Goal: Task Accomplishment & Management: Use online tool/utility

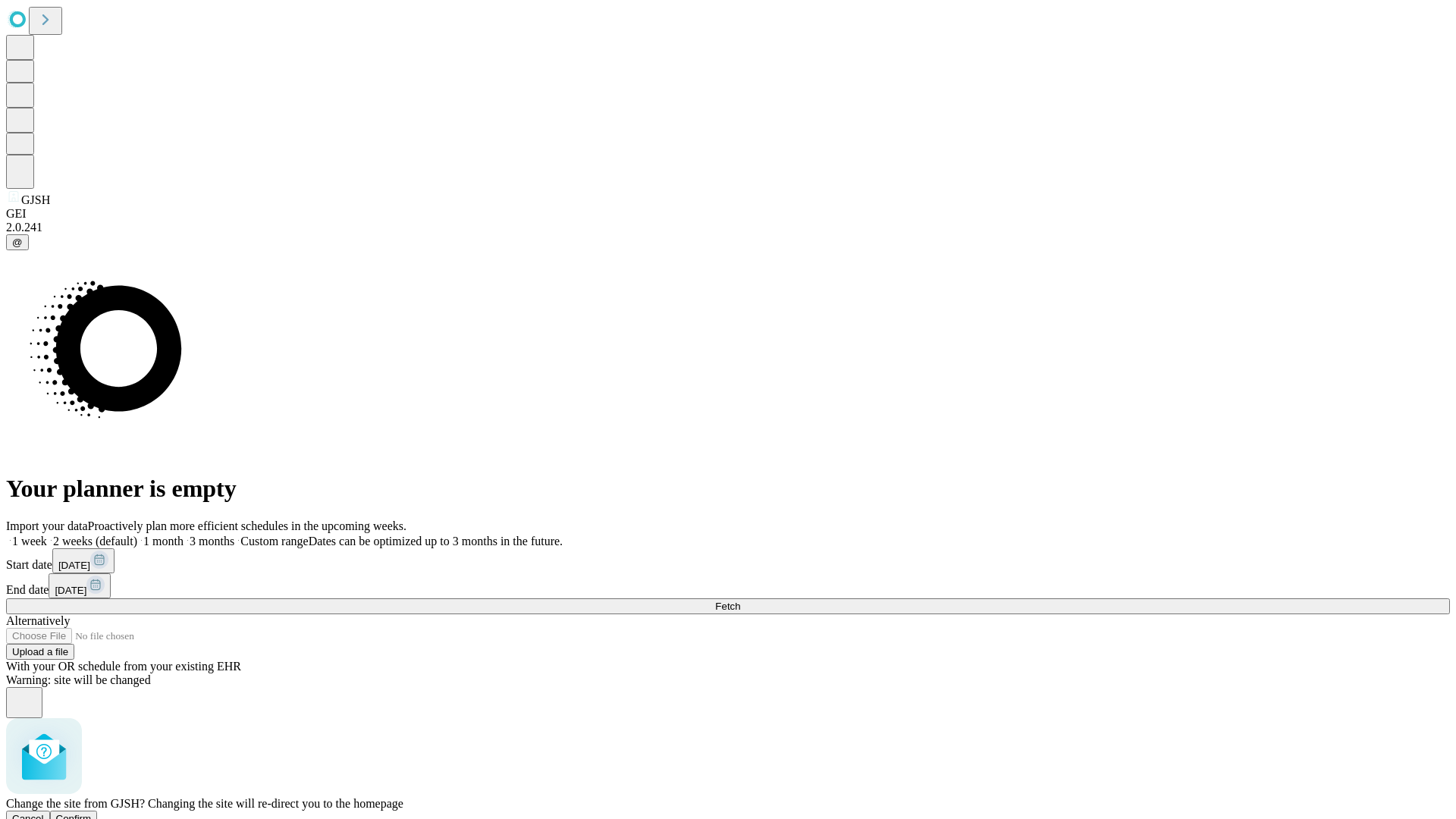
click at [92, 813] on span "Confirm" at bounding box center [74, 818] width 36 height 11
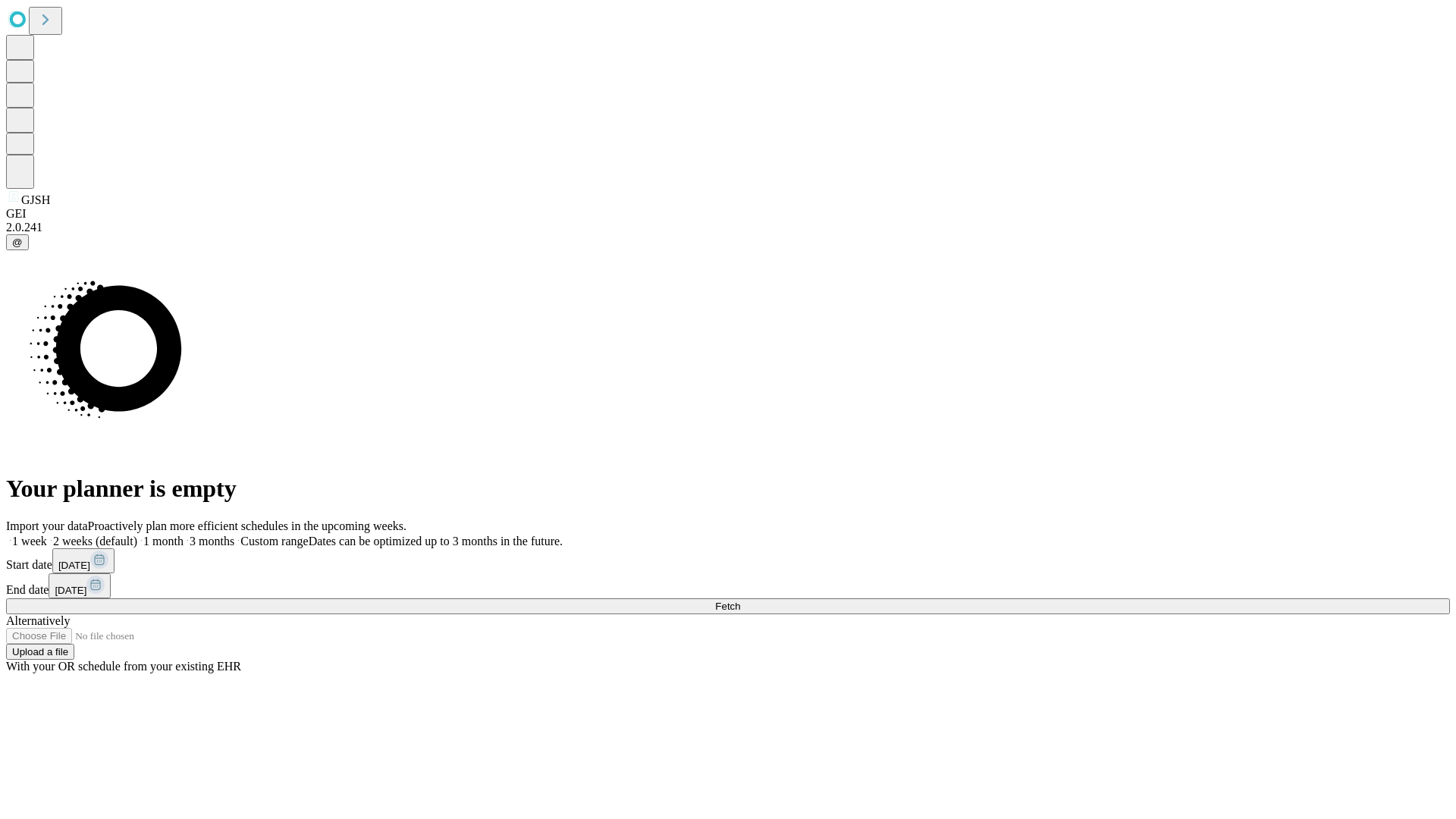
click at [138, 534] on label "2 weeks (default)" at bounding box center [92, 540] width 90 height 13
click at [740, 601] on span "Fetch" at bounding box center [727, 606] width 25 height 11
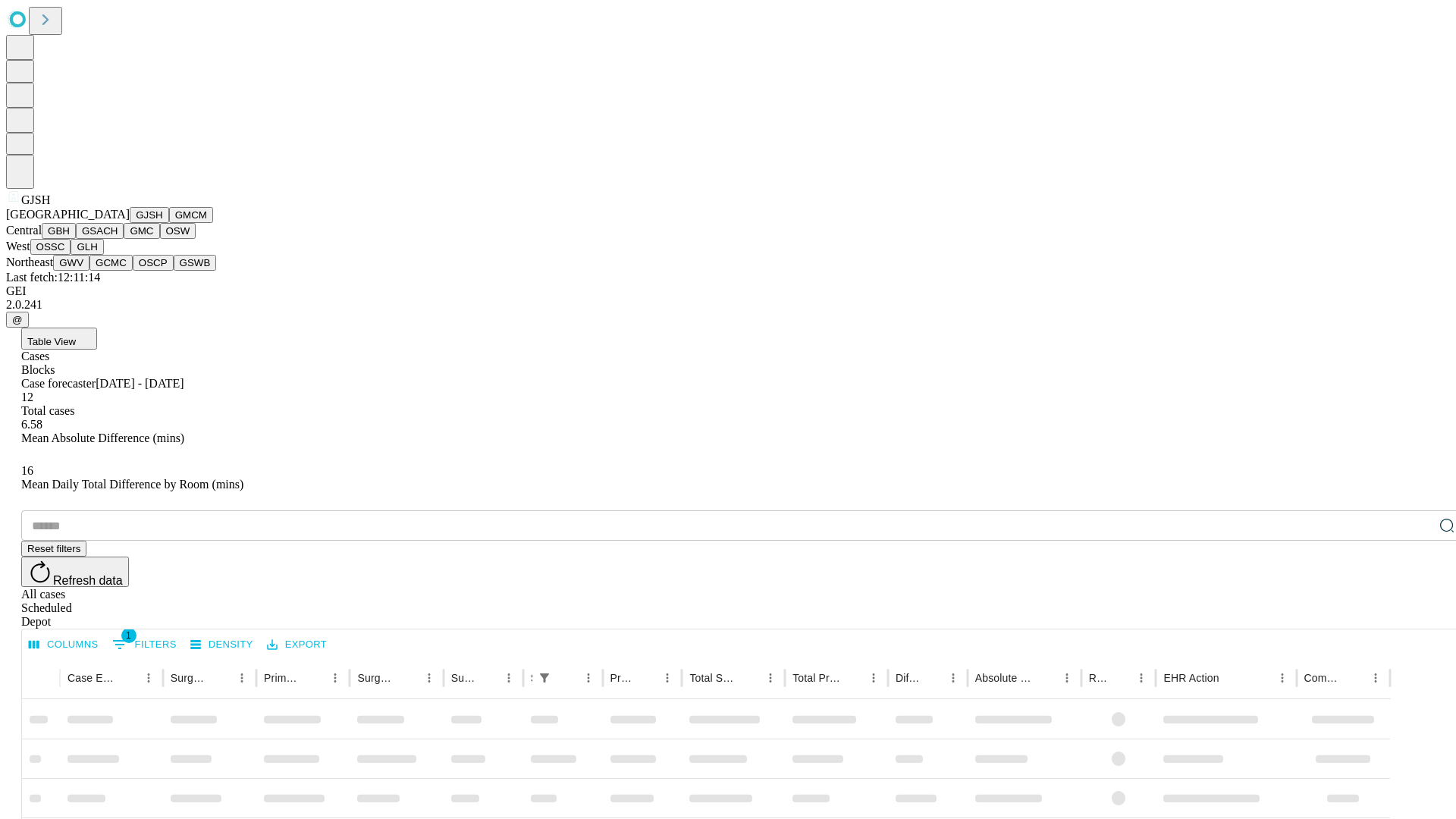
click at [169, 223] on button "GMCM" at bounding box center [191, 215] width 44 height 16
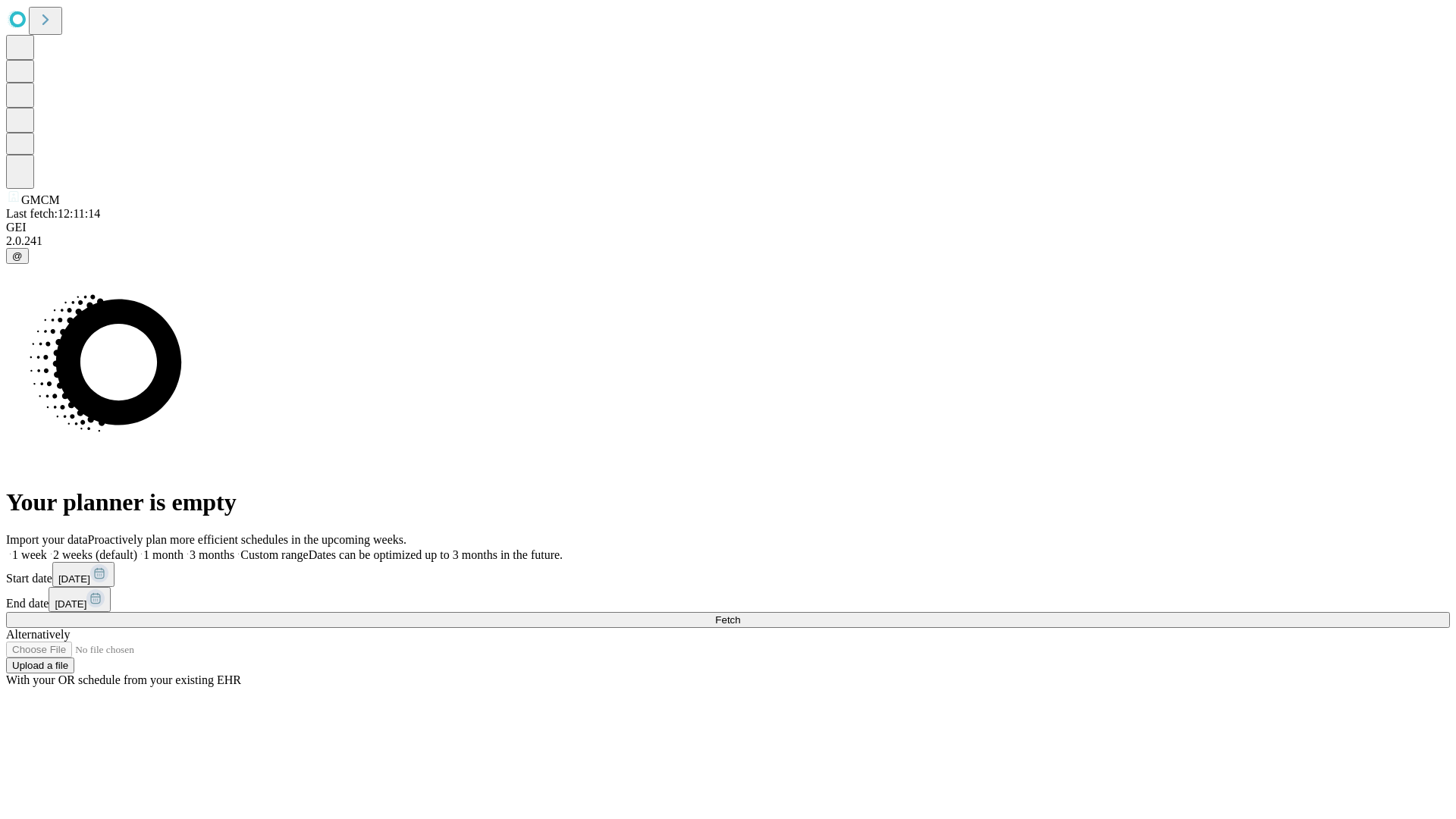
click at [138, 548] on label "2 weeks (default)" at bounding box center [92, 554] width 90 height 13
click at [740, 614] on span "Fetch" at bounding box center [727, 619] width 25 height 11
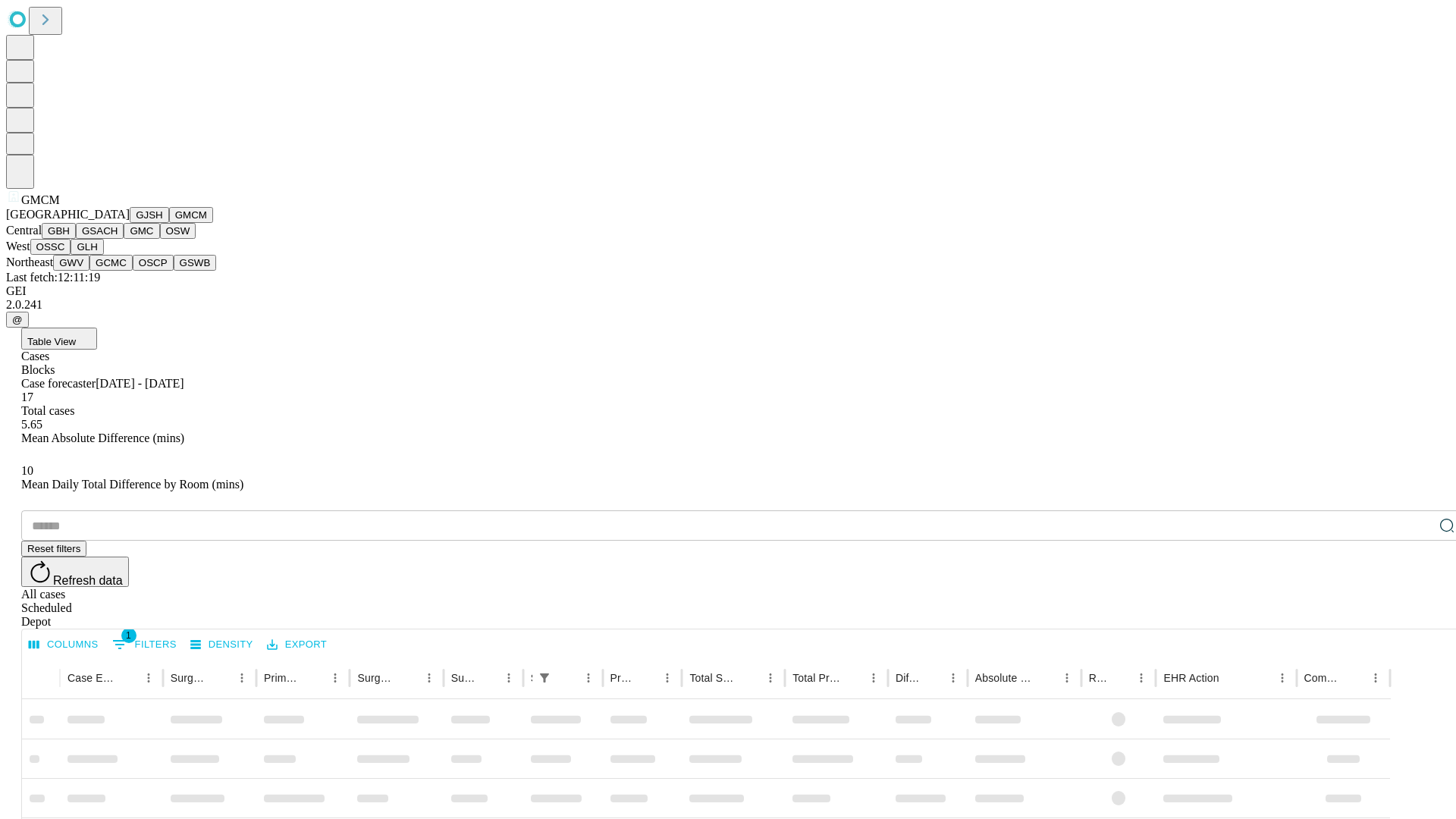
click at [76, 239] on button "GBH" at bounding box center [59, 230] width 34 height 16
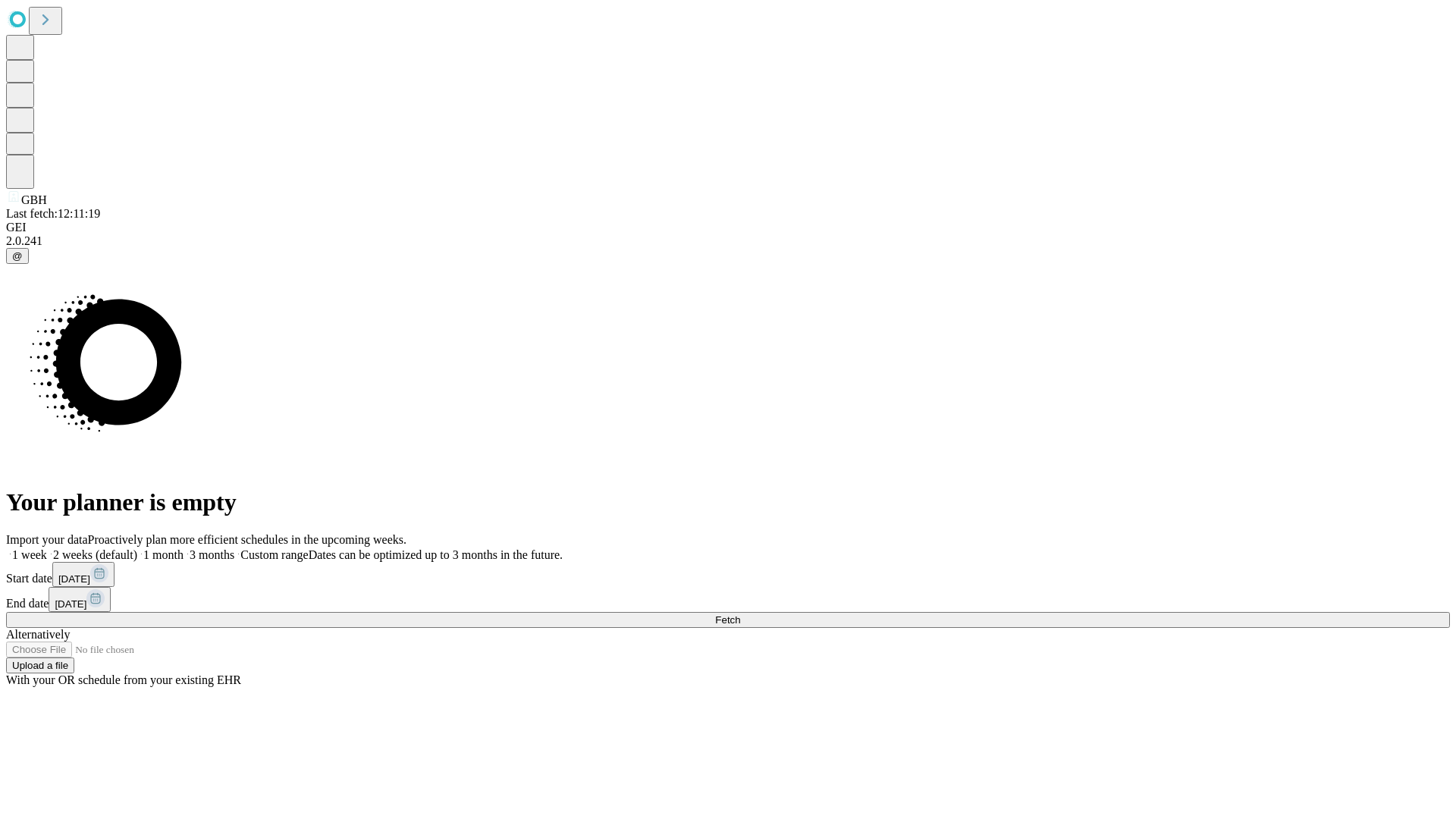
click at [138, 548] on label "2 weeks (default)" at bounding box center [92, 554] width 90 height 13
click at [740, 614] on span "Fetch" at bounding box center [727, 619] width 25 height 11
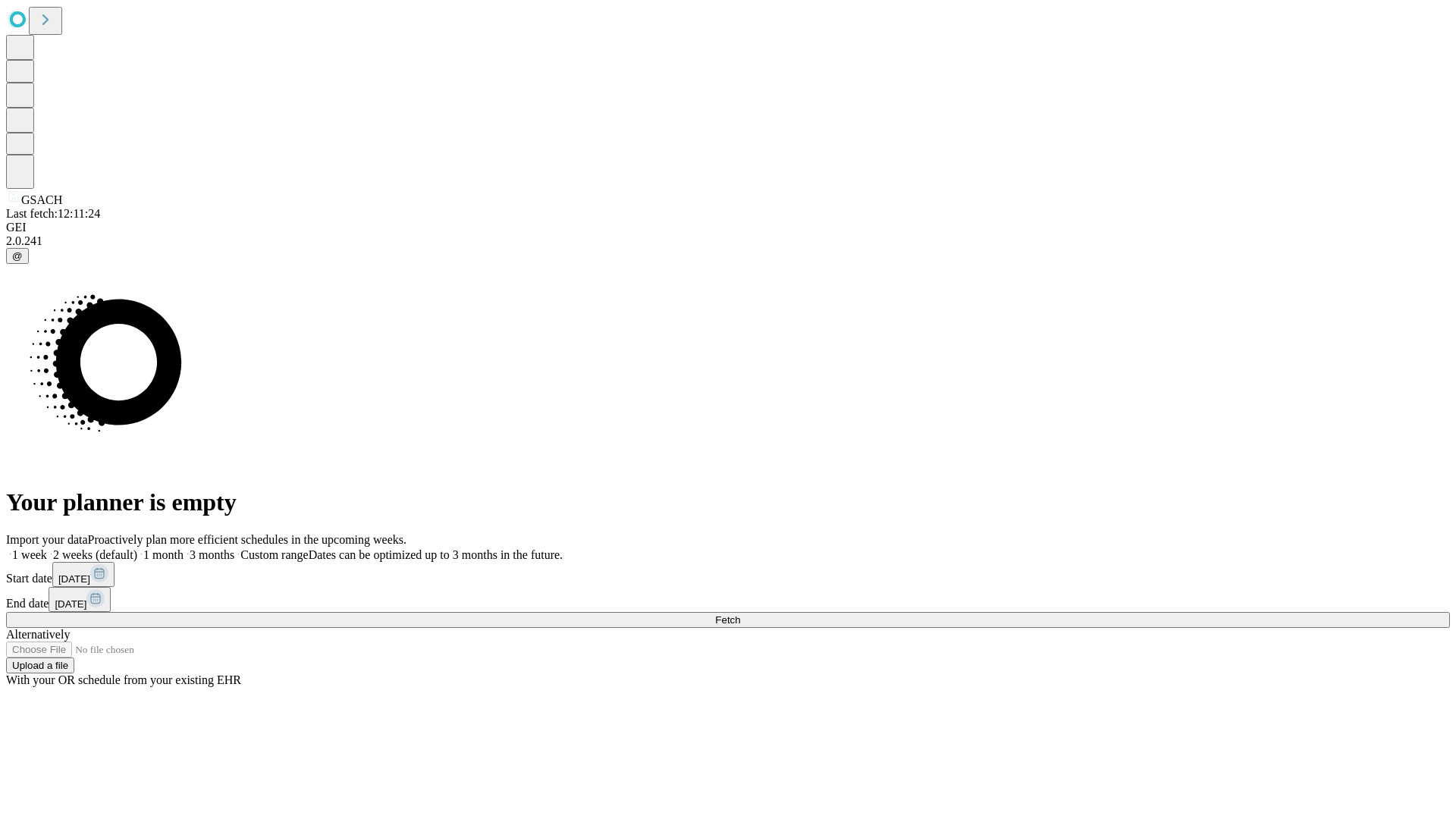
click at [138, 548] on label "2 weeks (default)" at bounding box center [92, 554] width 90 height 13
click at [740, 614] on span "Fetch" at bounding box center [727, 619] width 25 height 11
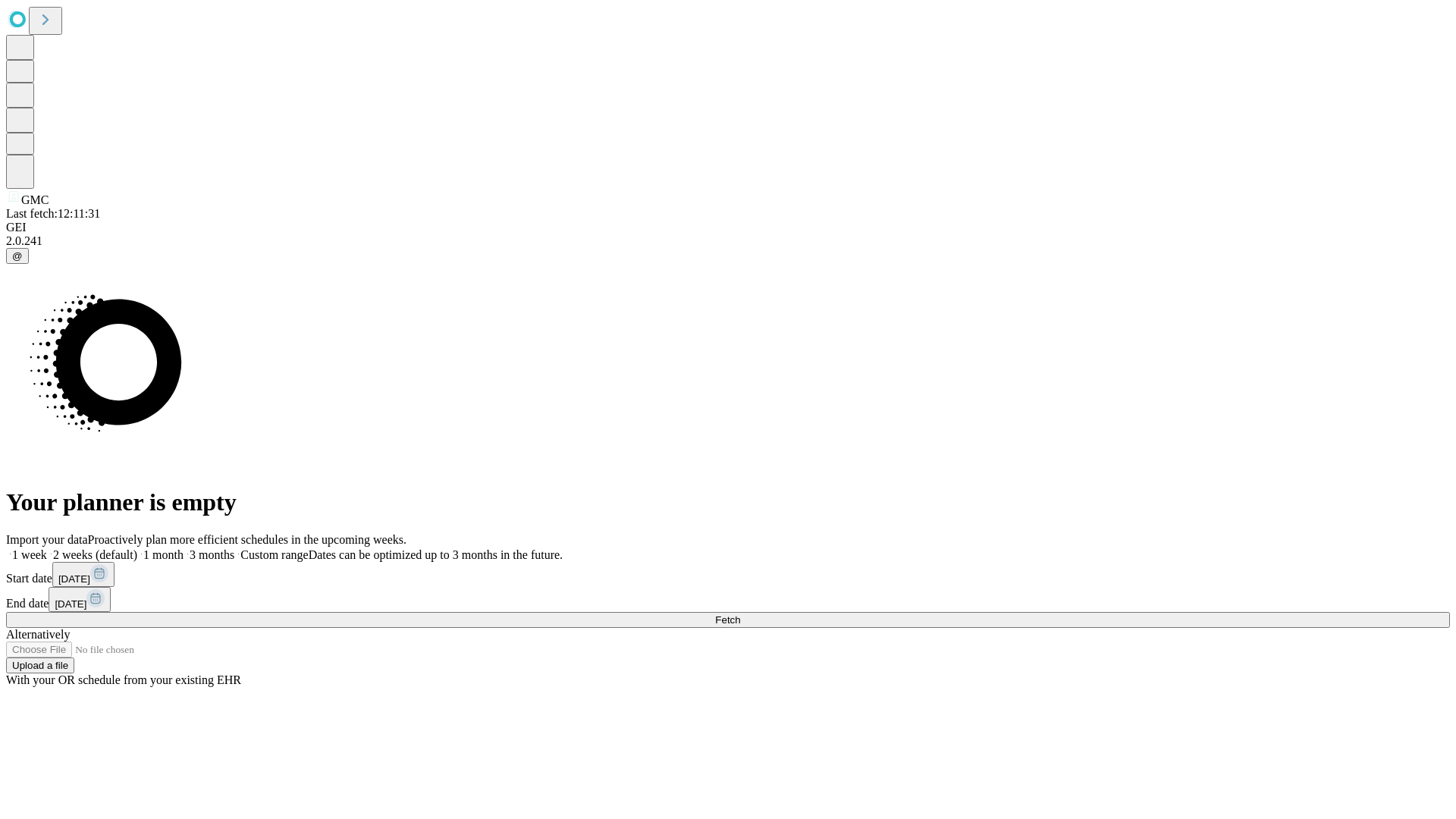
click at [740, 614] on span "Fetch" at bounding box center [727, 619] width 25 height 11
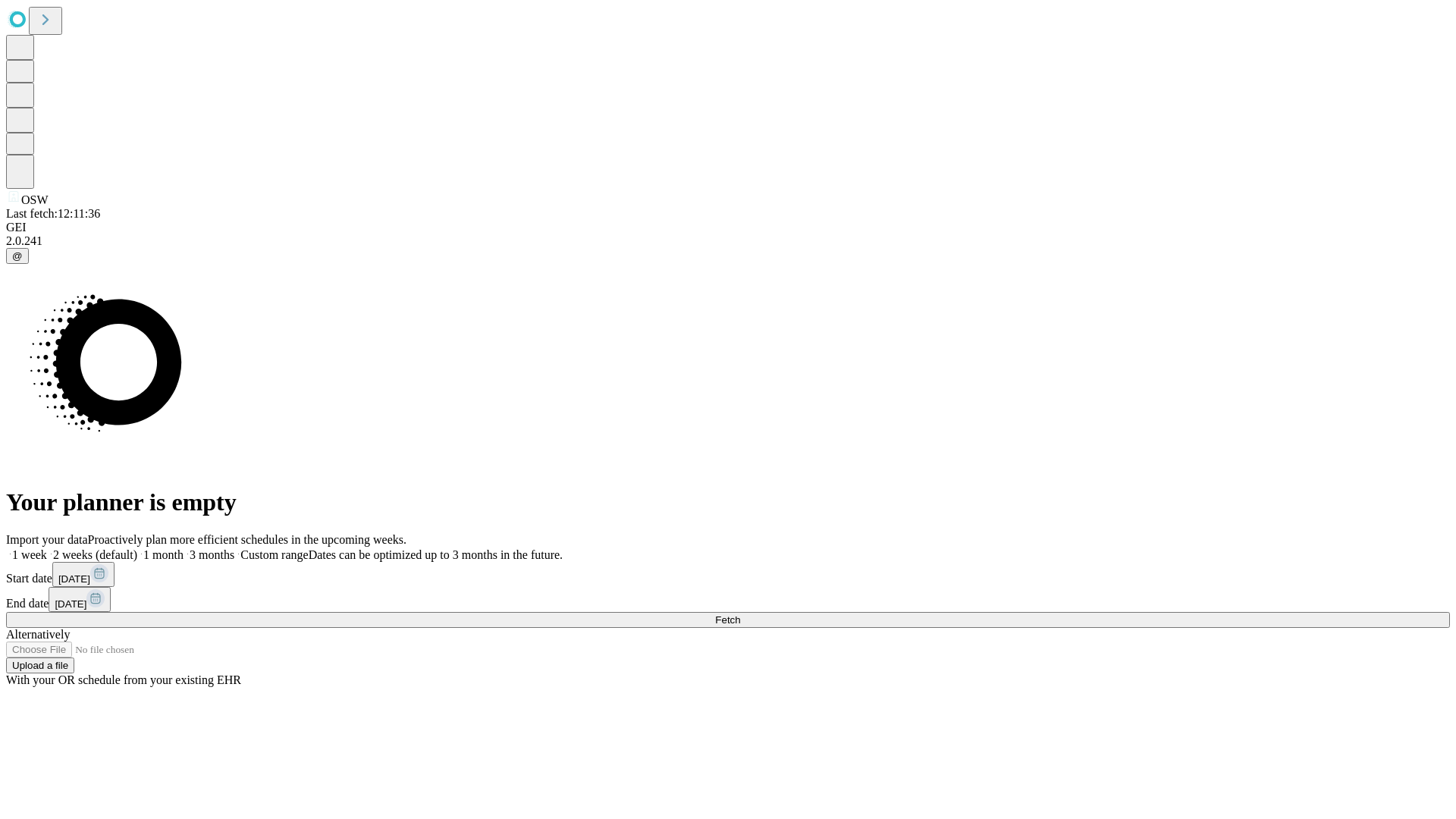
click at [138, 548] on label "2 weeks (default)" at bounding box center [92, 554] width 90 height 13
click at [740, 614] on span "Fetch" at bounding box center [727, 619] width 25 height 11
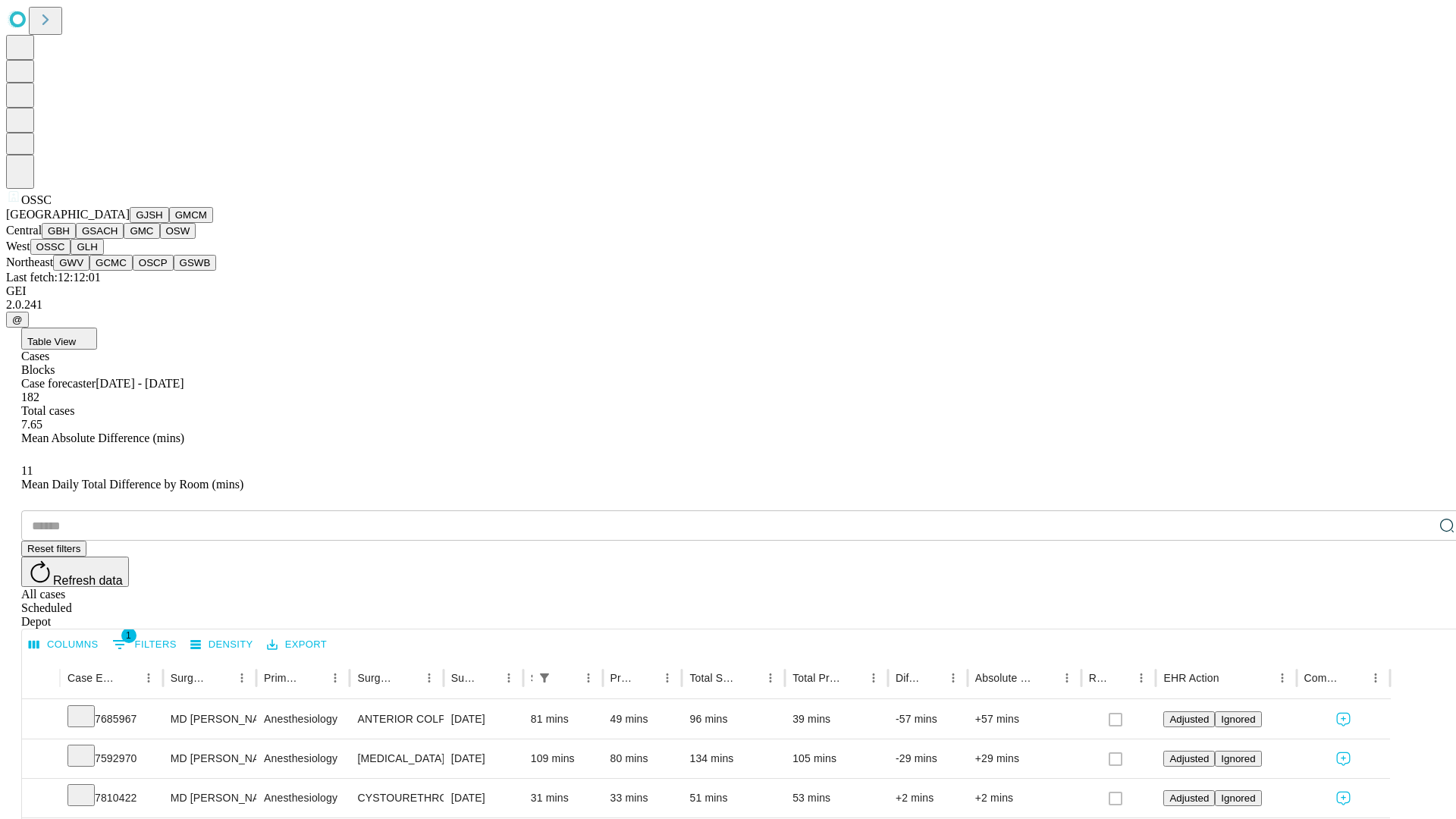
click at [103, 255] on button "GLH" at bounding box center [87, 246] width 32 height 16
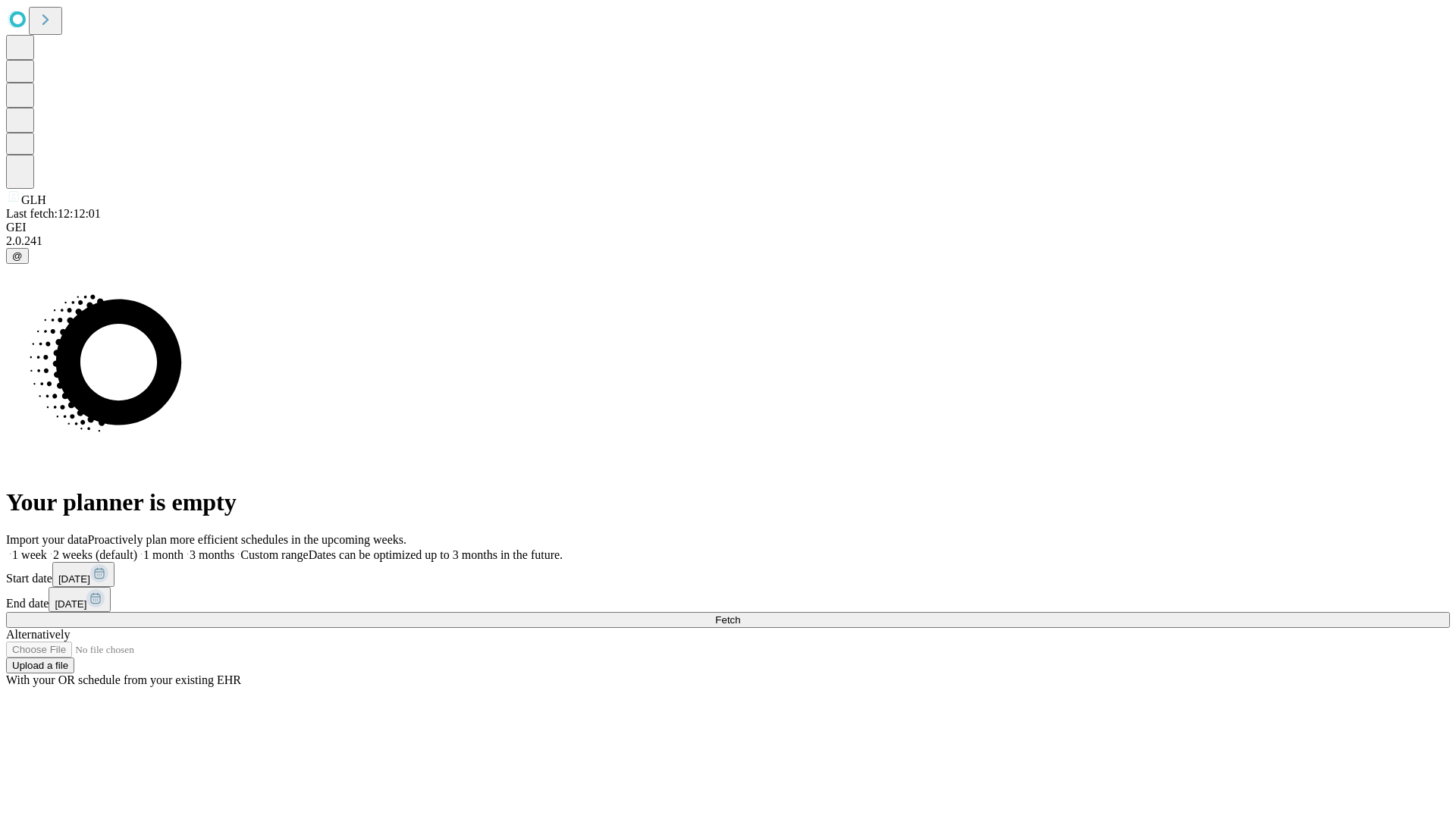
click at [138, 548] on label "2 weeks (default)" at bounding box center [92, 554] width 90 height 13
click at [740, 614] on span "Fetch" at bounding box center [727, 619] width 25 height 11
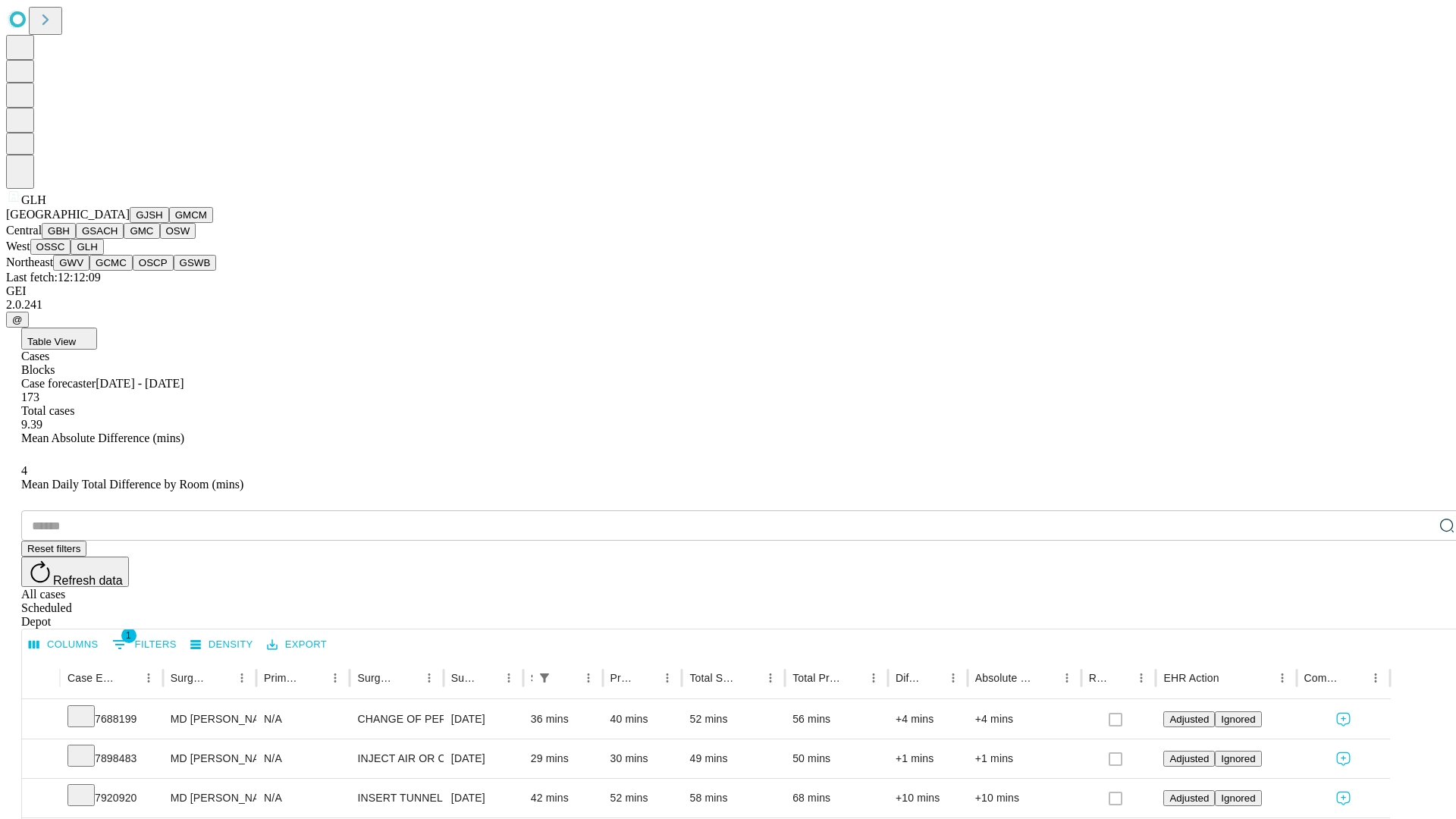
click at [89, 271] on button "GWV" at bounding box center [71, 263] width 37 height 16
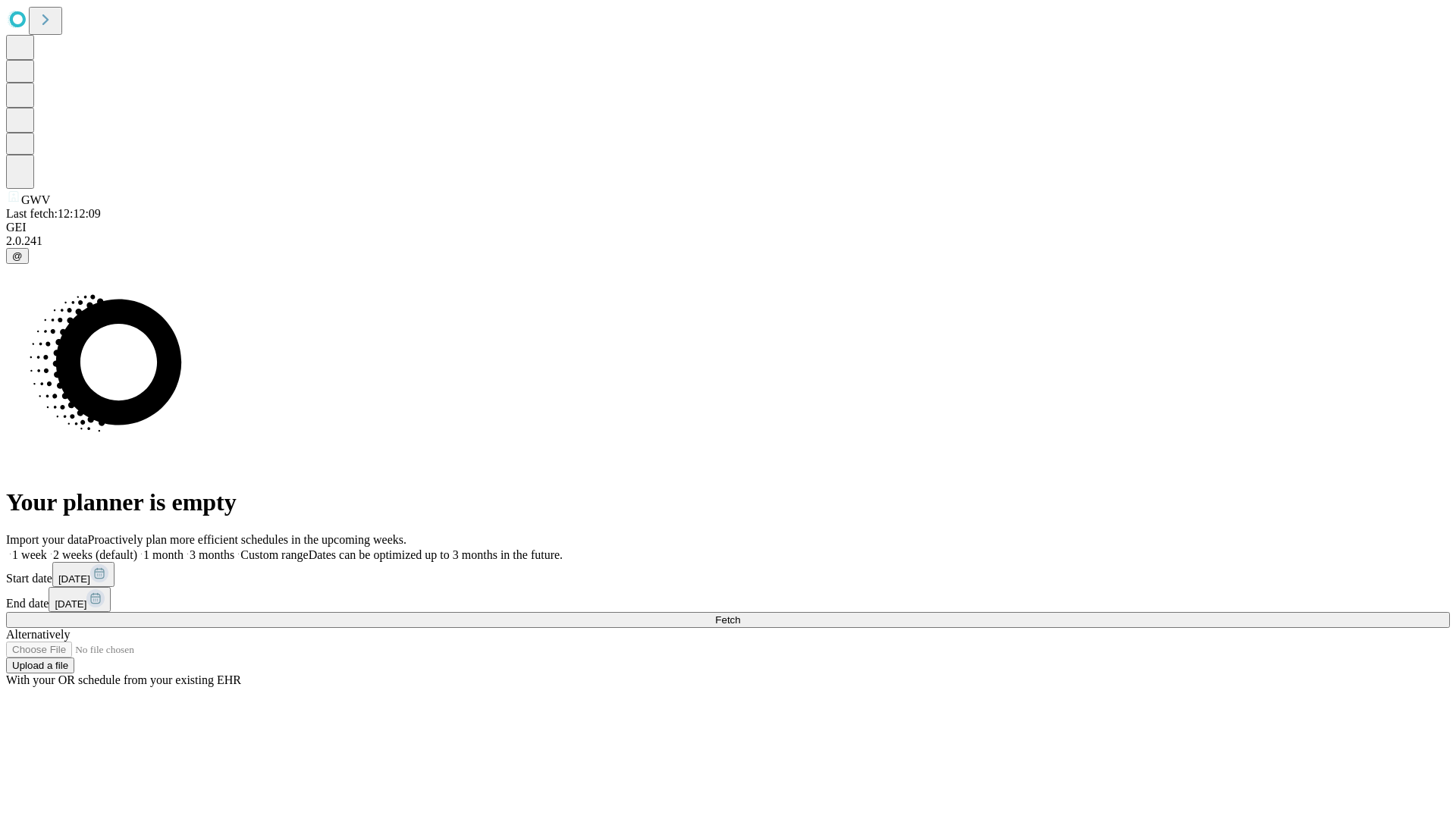
click at [138, 548] on label "2 weeks (default)" at bounding box center [92, 554] width 90 height 13
click at [740, 614] on span "Fetch" at bounding box center [727, 619] width 25 height 11
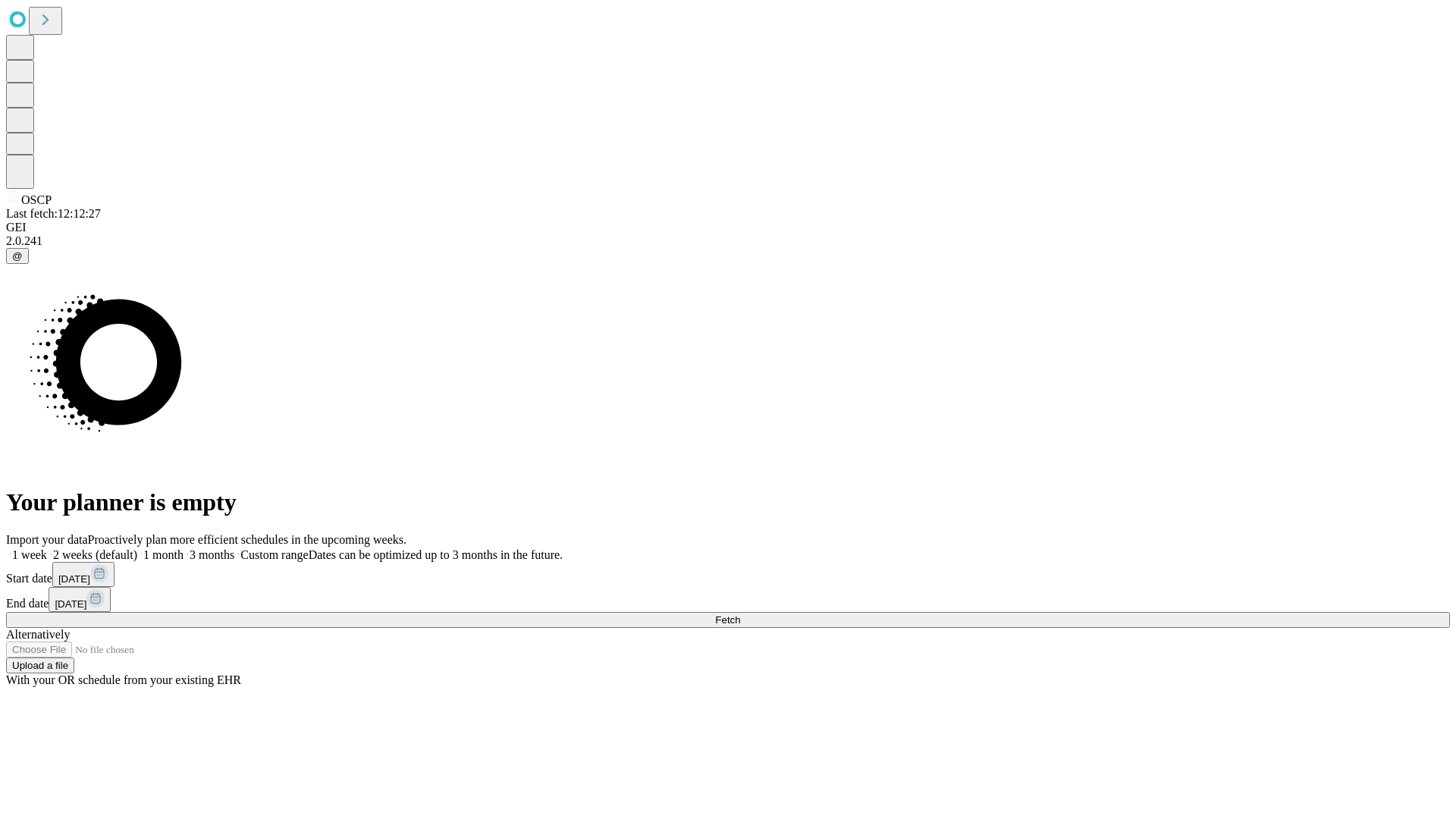
click at [138, 548] on label "2 weeks (default)" at bounding box center [92, 554] width 90 height 13
click at [740, 614] on span "Fetch" at bounding box center [727, 619] width 25 height 11
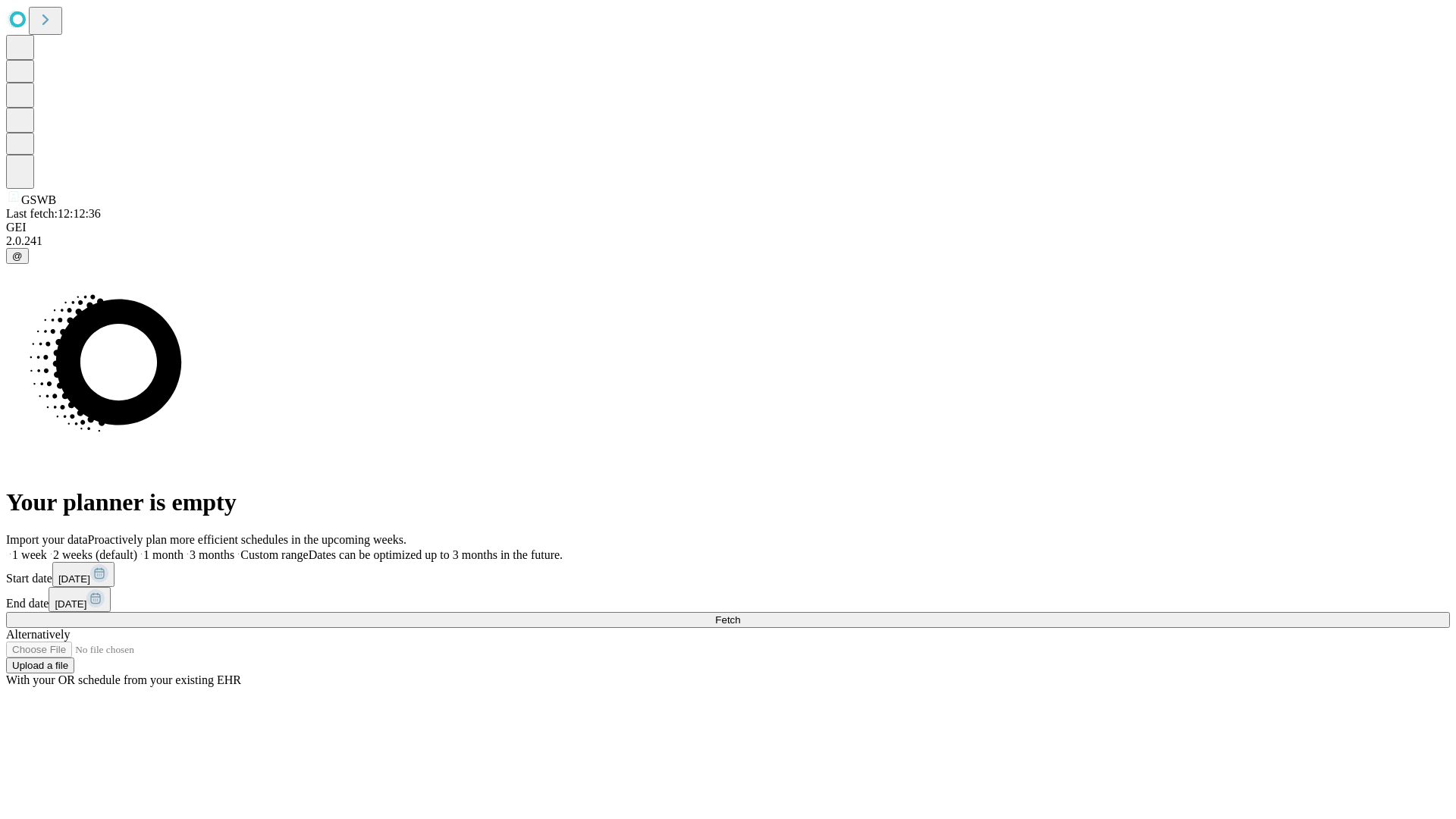
click at [138, 548] on label "2 weeks (default)" at bounding box center [92, 554] width 90 height 13
click at [740, 614] on span "Fetch" at bounding box center [727, 619] width 25 height 11
